Goal: Task Accomplishment & Management: Manage account settings

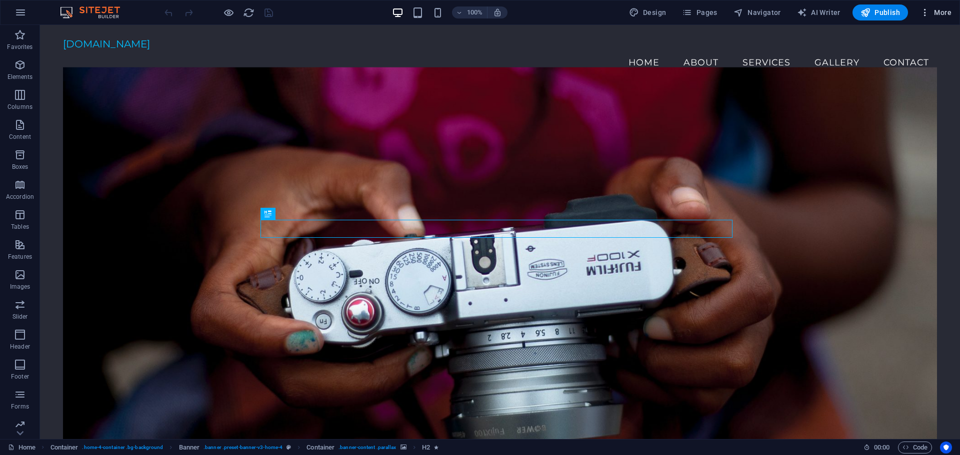
click at [929, 15] on icon "button" at bounding box center [925, 12] width 10 height 10
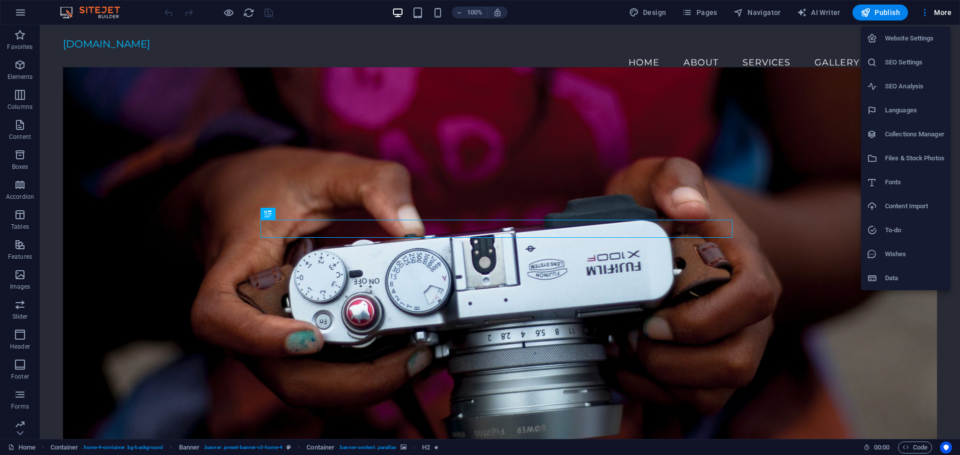
click at [20, 11] on div at bounding box center [480, 227] width 960 height 455
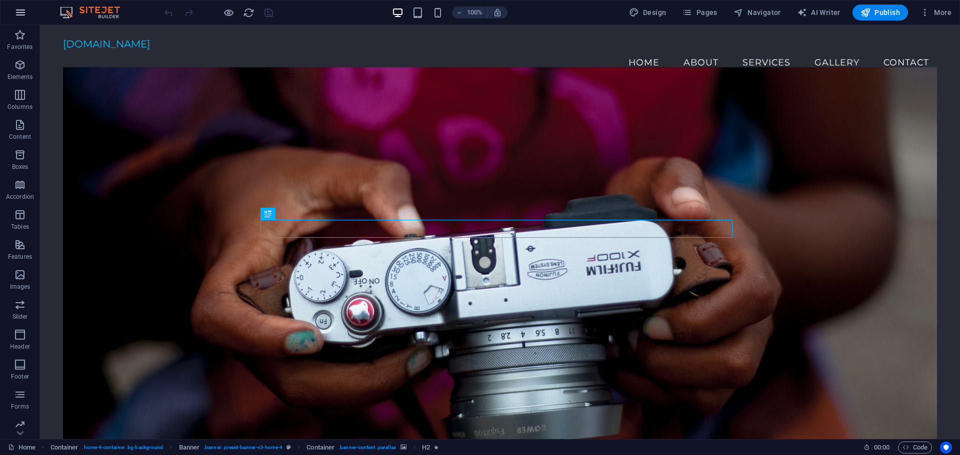
click at [17, 14] on icon "button" at bounding box center [20, 12] width 12 height 12
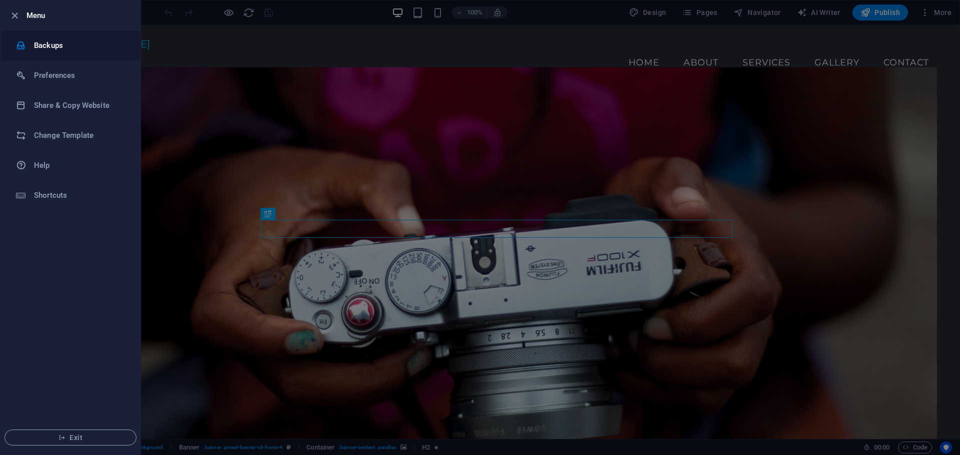
click at [58, 46] on h6 "Backups" at bounding box center [80, 45] width 92 height 12
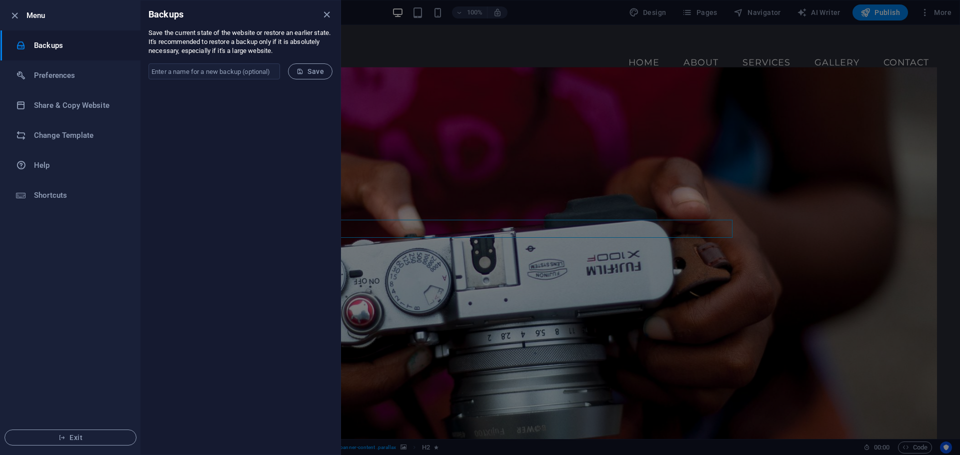
click at [58, 46] on h6 "Backups" at bounding box center [80, 45] width 92 height 12
click at [71, 134] on h6 "Change Template" at bounding box center [80, 135] width 92 height 12
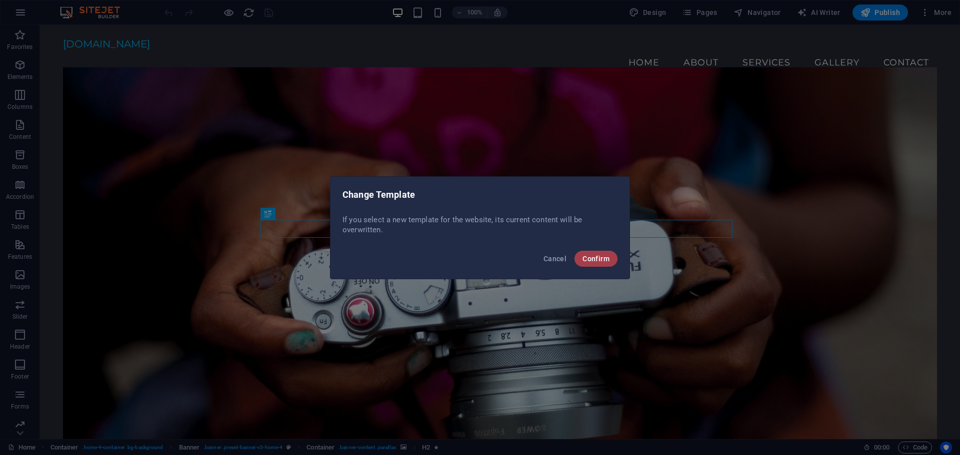
click at [600, 256] on span "Confirm" at bounding box center [595, 259] width 27 height 8
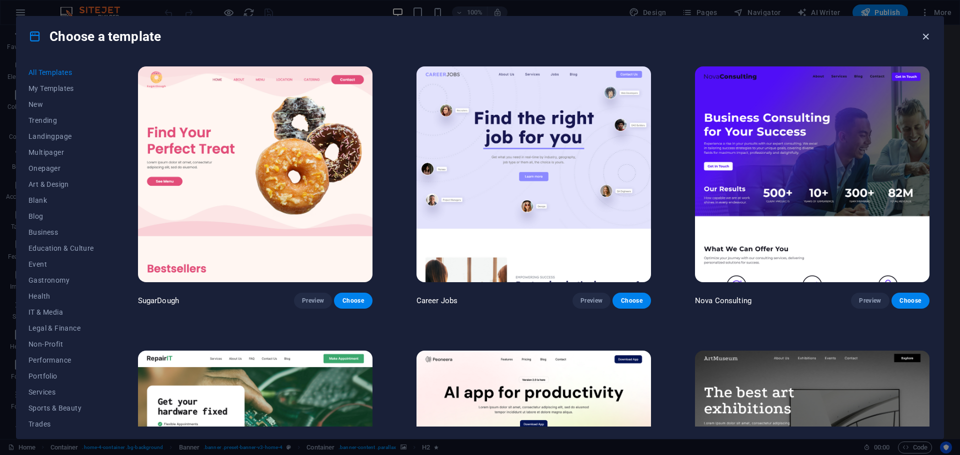
click at [926, 39] on icon "button" at bounding box center [925, 36] width 11 height 11
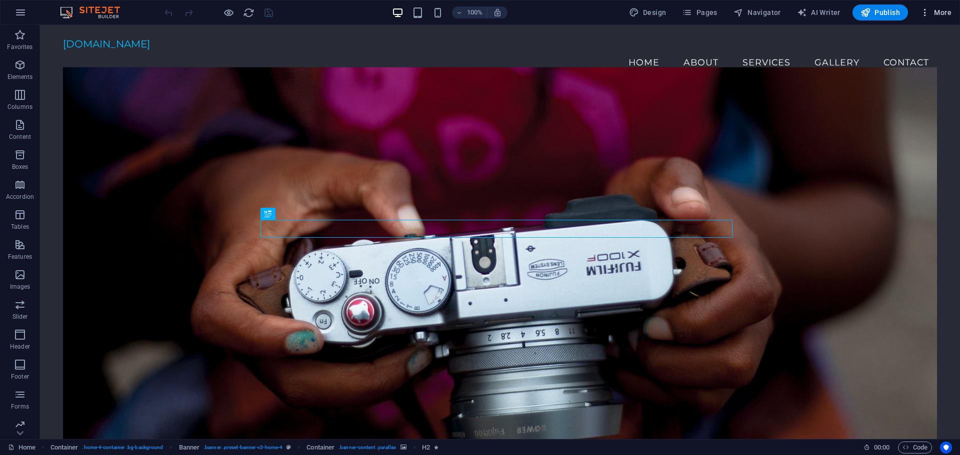
click at [939, 13] on span "More" at bounding box center [935, 12] width 31 height 10
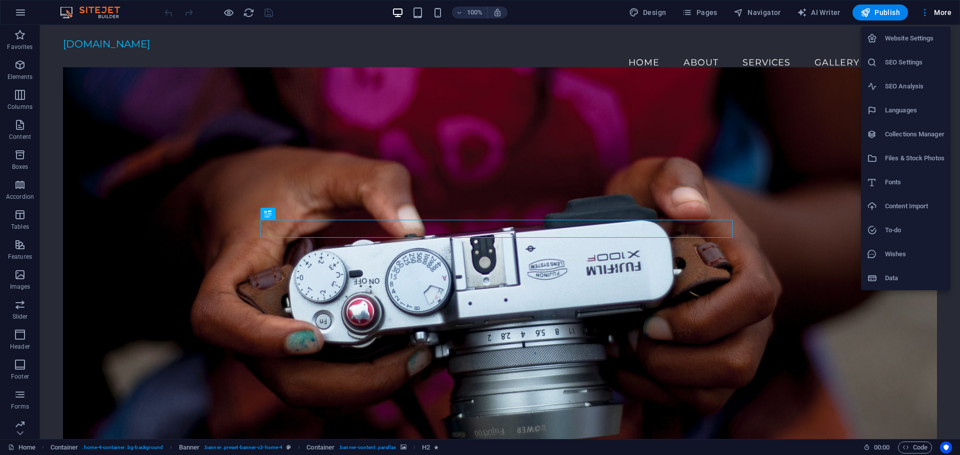
click at [926, 37] on h6 "Website Settings" at bounding box center [914, 38] width 59 height 12
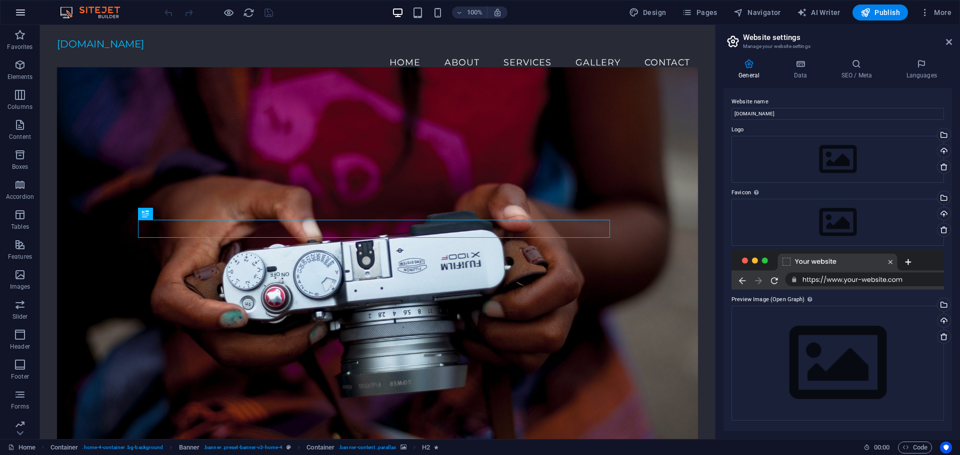
click at [20, 10] on icon "button" at bounding box center [20, 12] width 12 height 12
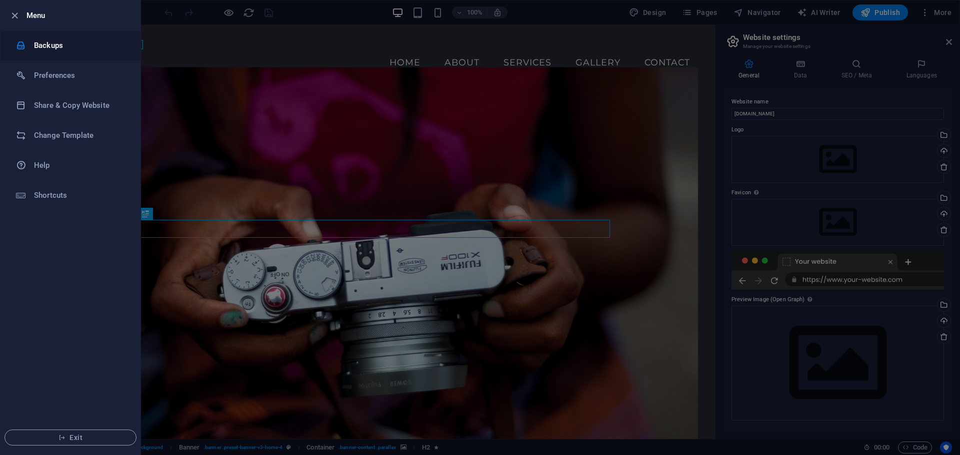
click at [54, 47] on h6 "Backups" at bounding box center [80, 45] width 92 height 12
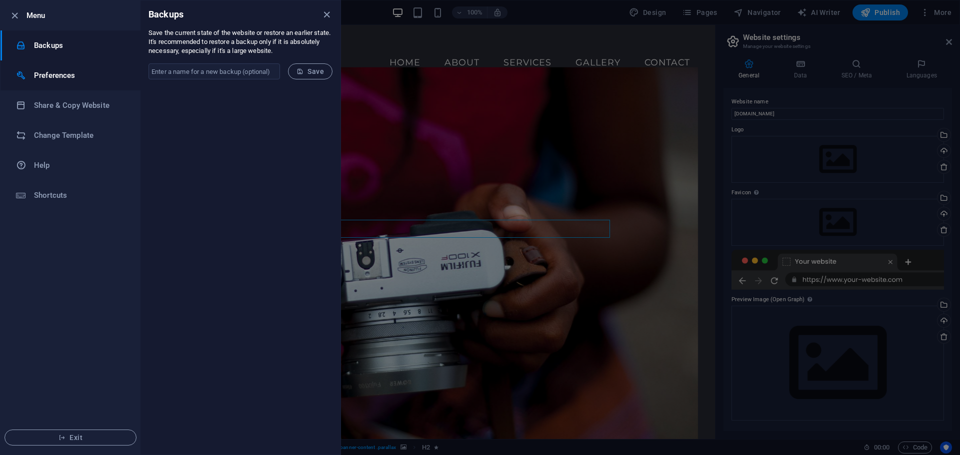
click at [59, 80] on h6 "Preferences" at bounding box center [80, 75] width 92 height 12
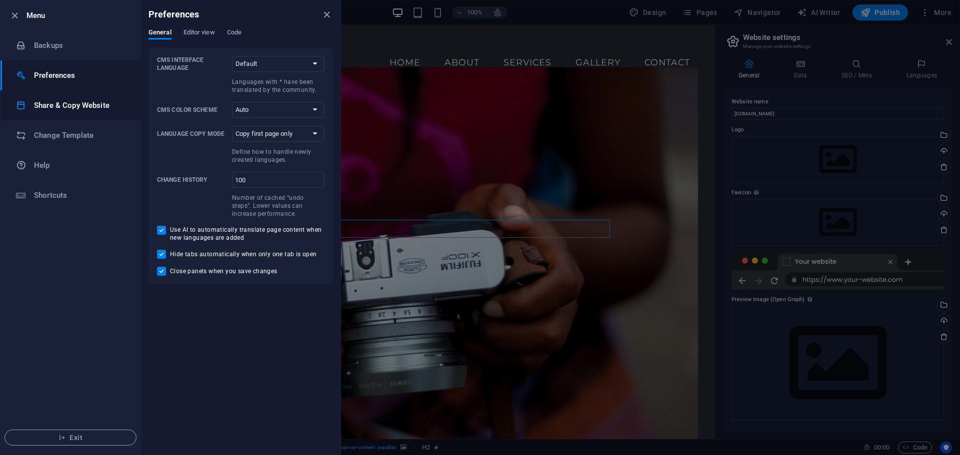
click at [66, 107] on h6 "Share & Copy Website" at bounding box center [80, 105] width 92 height 12
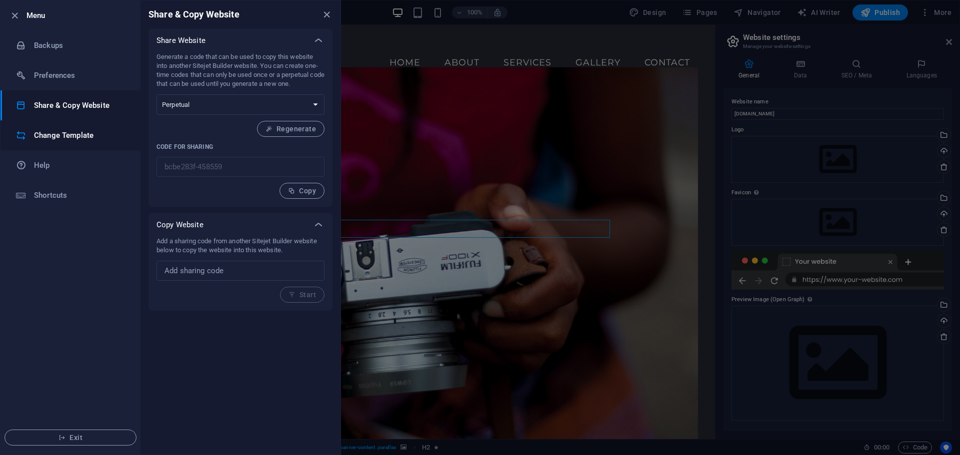
click at [57, 138] on h6 "Change Template" at bounding box center [80, 135] width 92 height 12
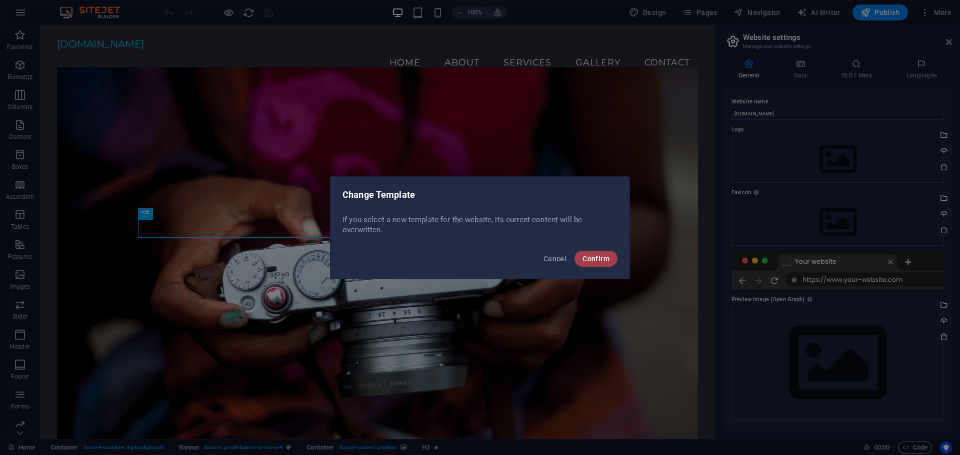
click at [600, 258] on span "Confirm" at bounding box center [595, 259] width 27 height 8
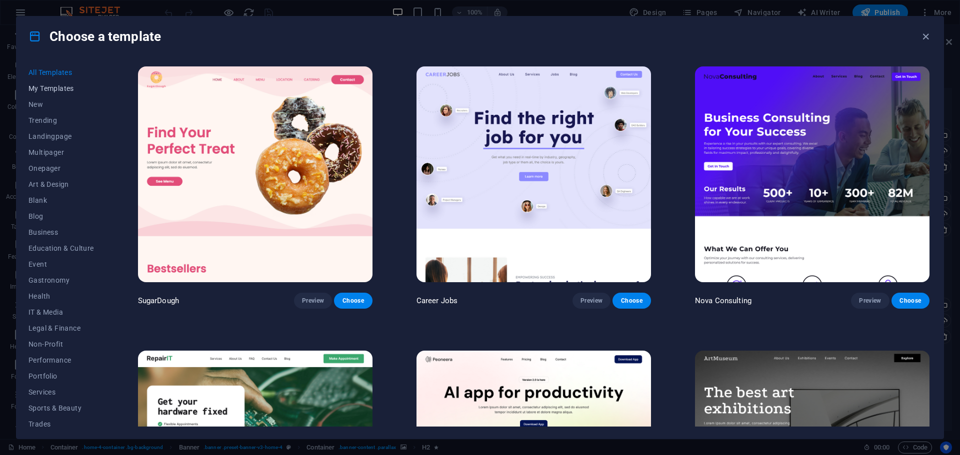
click at [54, 92] on span "My Templates" at bounding box center [60, 88] width 65 height 8
